Goal: Transaction & Acquisition: Subscribe to service/newsletter

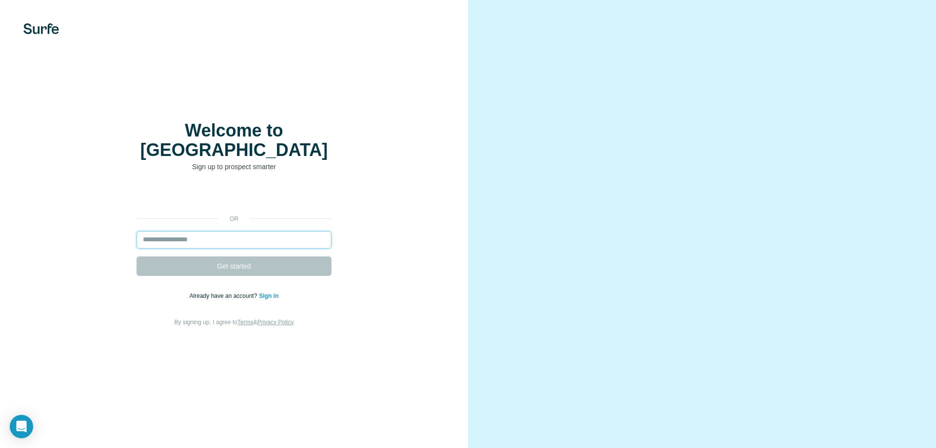
click at [211, 235] on input "email" at bounding box center [234, 240] width 195 height 18
type input "**********"
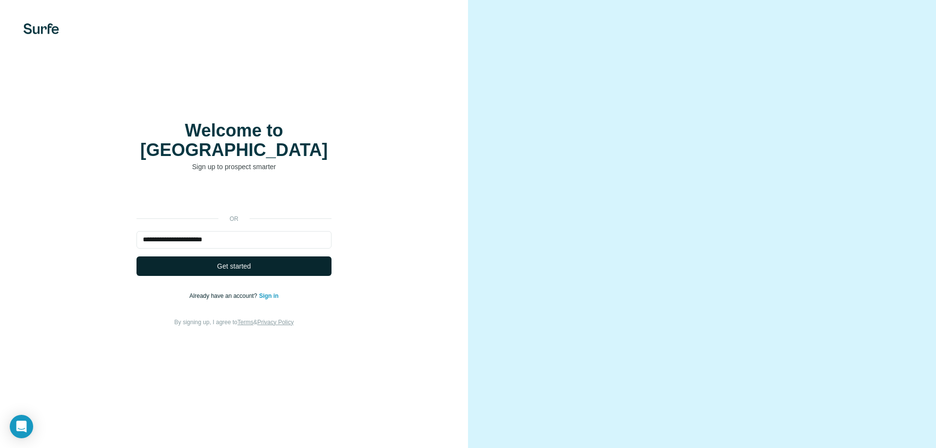
click at [253, 256] on button "Get started" at bounding box center [234, 266] width 195 height 20
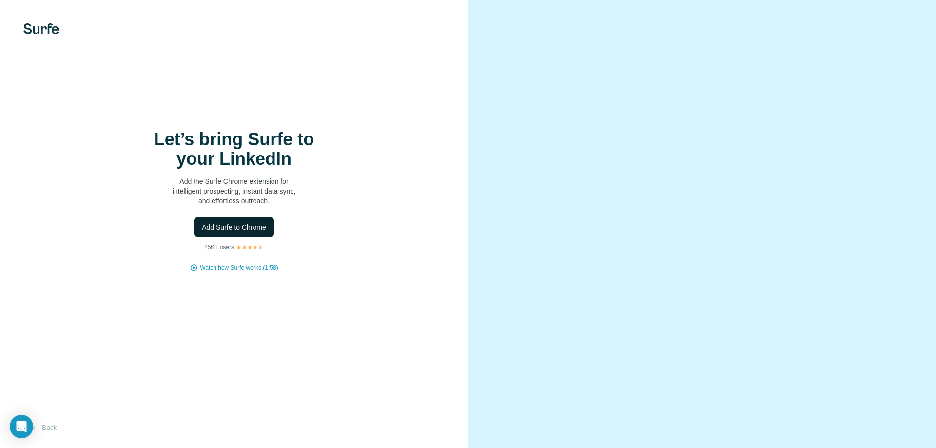
click at [248, 221] on button "Add Surfe to Chrome" at bounding box center [234, 227] width 80 height 20
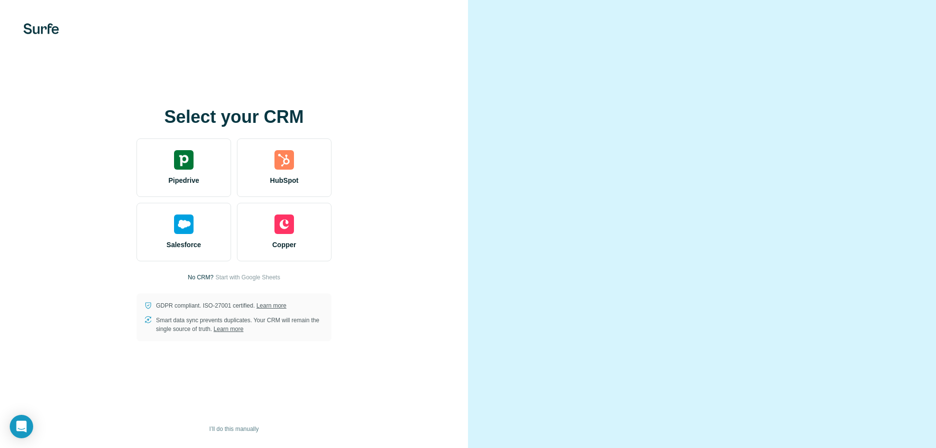
click at [385, 139] on div "Select your CRM Pipedrive HubSpot Salesforce Copper No CRM? Start with Google S…" at bounding box center [234, 224] width 429 height 234
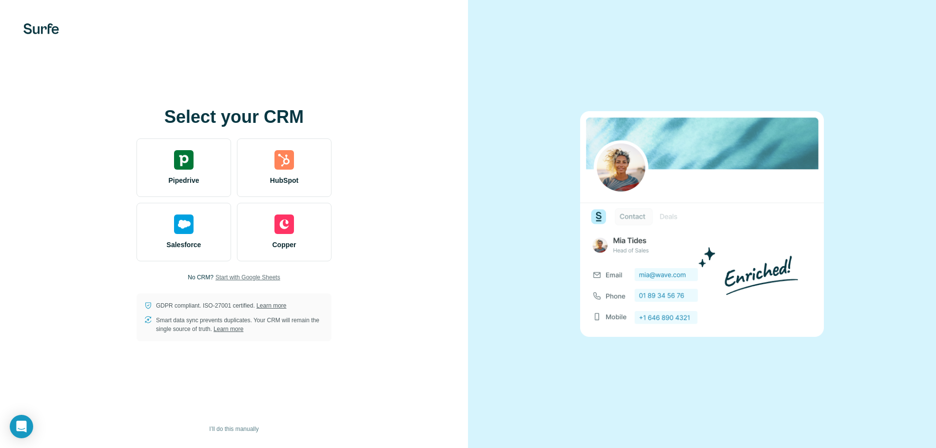
click at [236, 276] on span "Start with Google Sheets" at bounding box center [247, 277] width 65 height 9
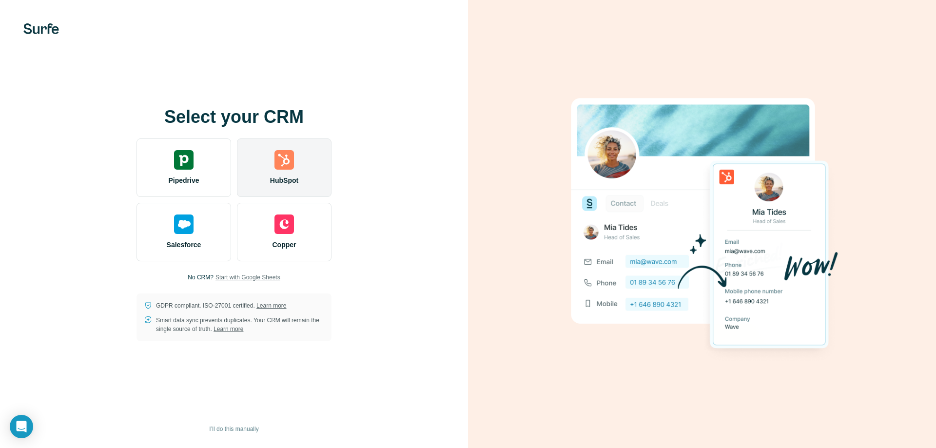
click at [316, 158] on div "HubSpot" at bounding box center [284, 167] width 95 height 59
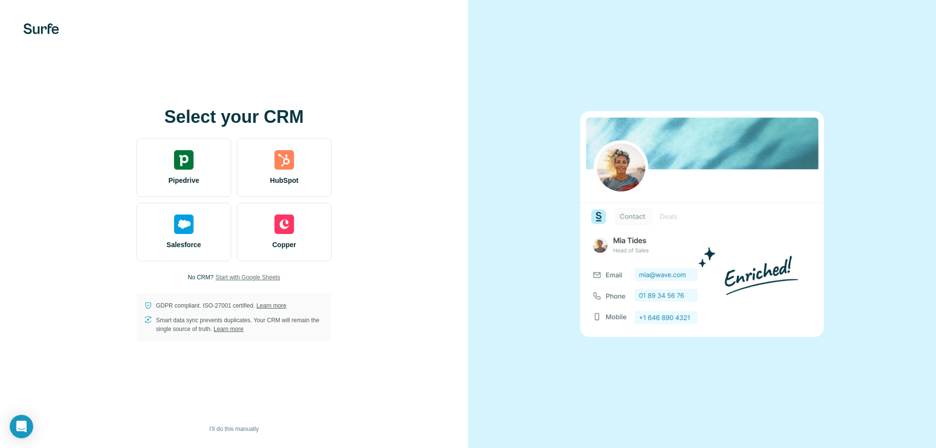
click at [45, 34] on img at bounding box center [41, 28] width 36 height 11
click at [42, 30] on img at bounding box center [41, 28] width 36 height 11
click at [19, 417] on div "Open Intercom Messenger" at bounding box center [22, 427] width 26 height 26
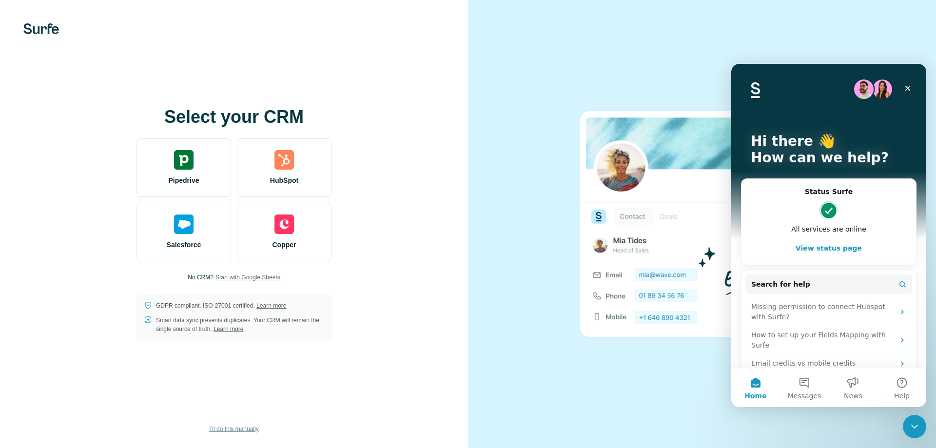
click at [233, 430] on span "I’ll do this manually" at bounding box center [233, 429] width 49 height 9
